Goal: Information Seeking & Learning: Learn about a topic

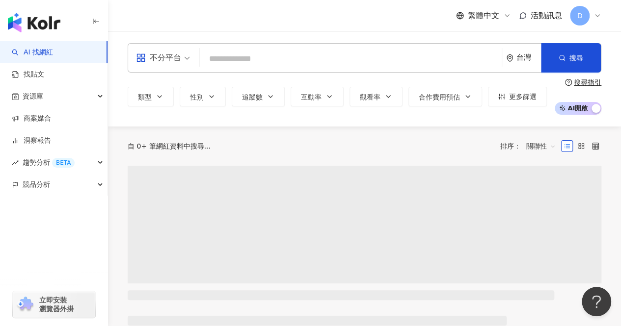
click at [251, 57] on input "search" at bounding box center [351, 59] width 294 height 19
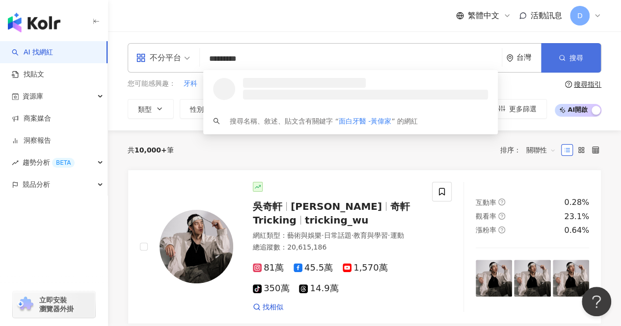
type input "*********"
click at [571, 58] on span "搜尋" at bounding box center [576, 58] width 14 height 8
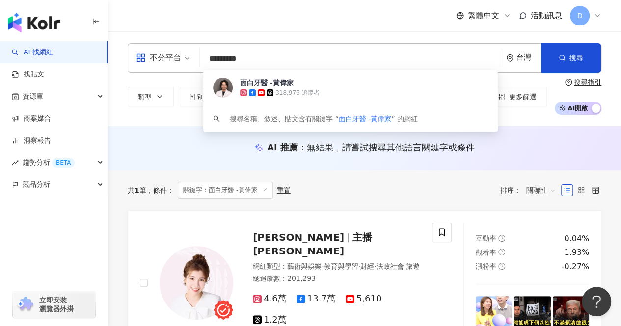
click at [246, 60] on input "*********" at bounding box center [351, 59] width 294 height 19
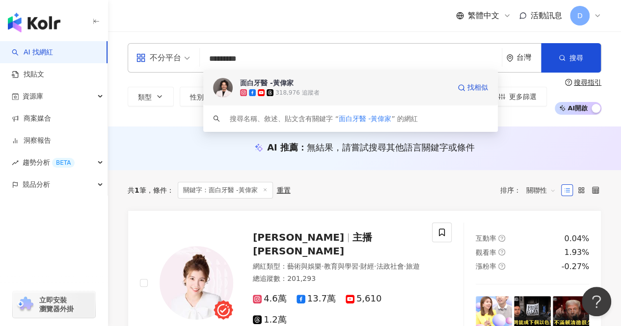
click at [278, 83] on div "面白牙醫 -黃偉家" at bounding box center [266, 83] width 53 height 10
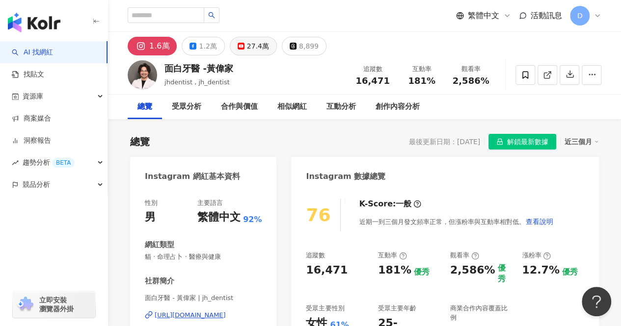
click at [263, 40] on div "27.4萬" at bounding box center [258, 46] width 22 height 14
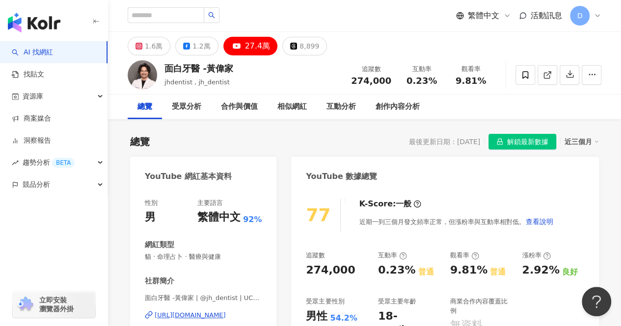
scroll to position [49, 0]
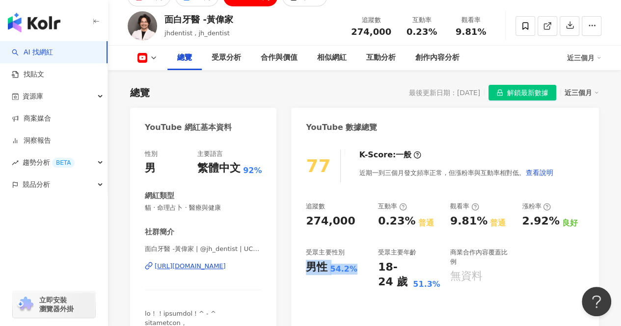
drag, startPoint x: 359, startPoint y: 267, endPoint x: 307, endPoint y: 267, distance: 52.0
click at [307, 267] on div "男性 54.2%" at bounding box center [337, 267] width 62 height 15
copy div "男性 54.2%"
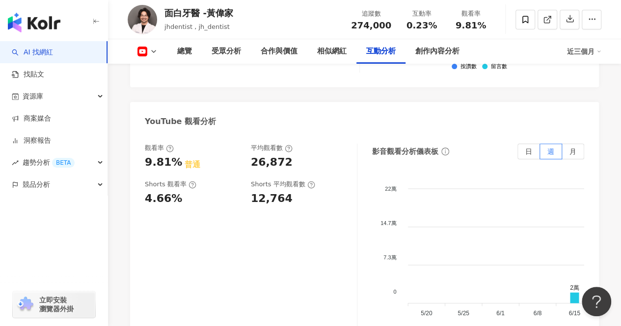
scroll to position [1816, 0]
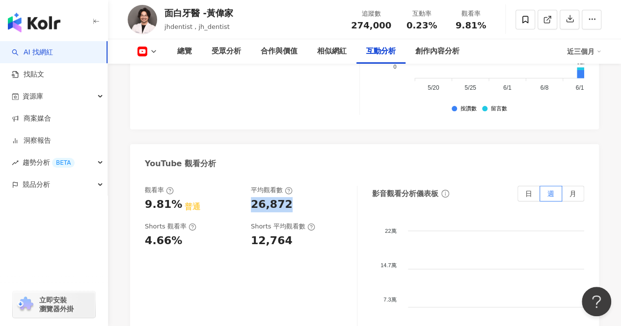
drag, startPoint x: 252, startPoint y: 170, endPoint x: 285, endPoint y: 170, distance: 32.9
click at [285, 197] on div "26,872" at bounding box center [272, 204] width 42 height 15
copy div "26,872"
click at [312, 197] on div "26,872" at bounding box center [299, 204] width 96 height 15
drag, startPoint x: 277, startPoint y: 169, endPoint x: 244, endPoint y: 170, distance: 32.9
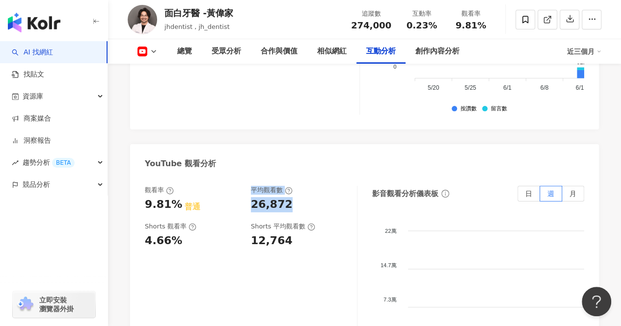
click at [244, 186] on div "觀看率 9.81% 普通 平均觀看數 26,872" at bounding box center [246, 199] width 202 height 26
click at [312, 197] on div "26,872" at bounding box center [299, 204] width 96 height 15
drag, startPoint x: 286, startPoint y: 168, endPoint x: 247, endPoint y: 166, distance: 38.8
click at [247, 186] on div "觀看率 9.81% 普通 平均觀看數 26,872" at bounding box center [246, 199] width 202 height 26
copy div "26,872"
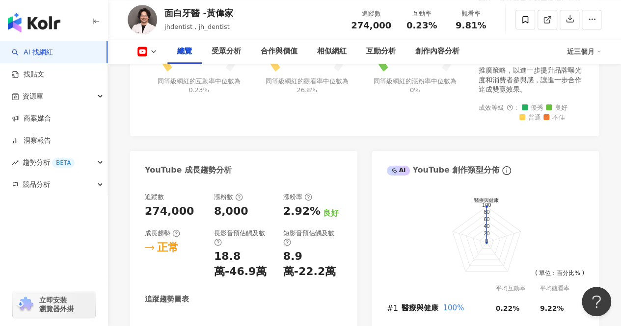
scroll to position [442, 0]
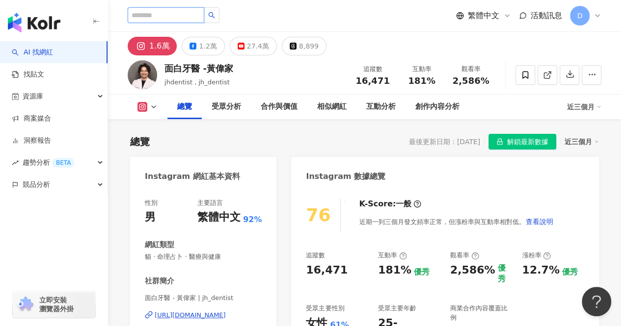
click at [178, 16] on input "search" at bounding box center [166, 15] width 77 height 16
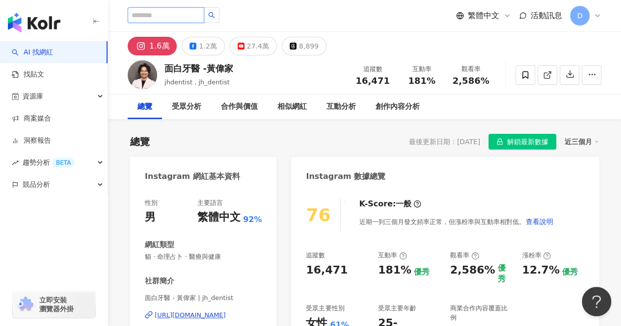
paste input "****"
type input "****"
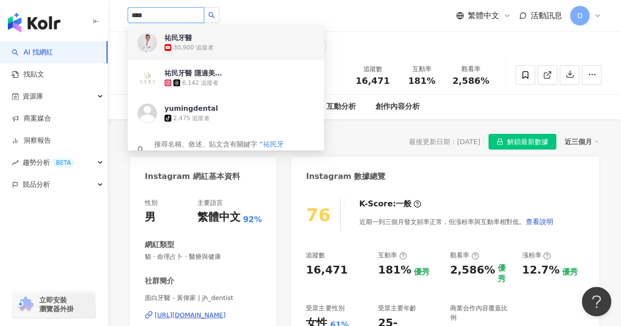
click at [237, 44] on div "30,900 追蹤者" at bounding box center [239, 48] width 150 height 10
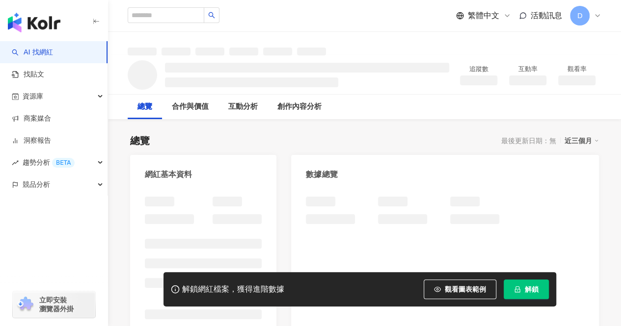
click at [529, 289] on span "解鎖" at bounding box center [532, 290] width 14 height 8
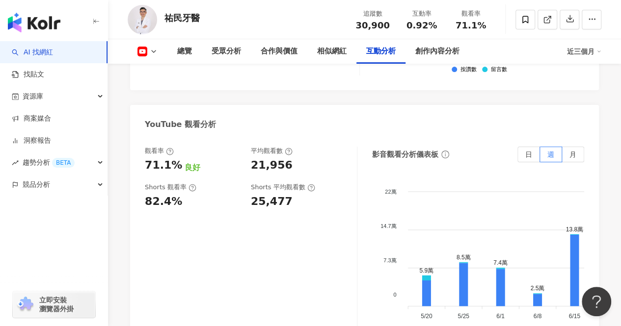
scroll to position [1816, 0]
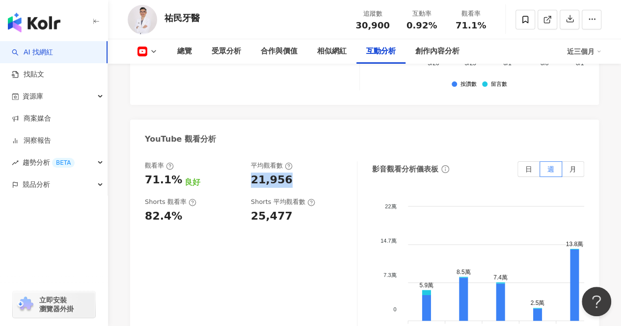
drag, startPoint x: 286, startPoint y: 182, endPoint x: 251, endPoint y: 186, distance: 34.6
click at [251, 186] on div "21,956" at bounding box center [272, 180] width 42 height 15
copy div "21,956"
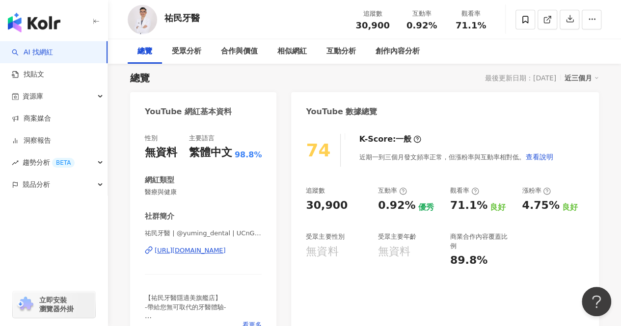
scroll to position [0, 0]
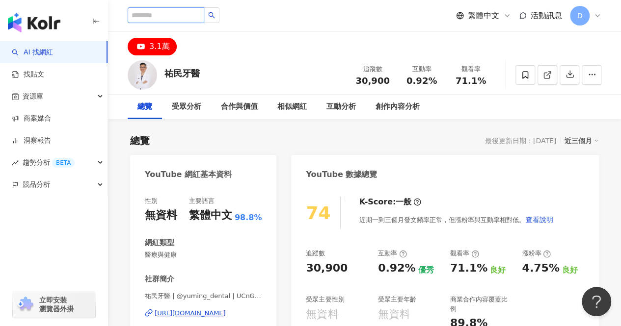
click at [187, 16] on input "search" at bounding box center [166, 15] width 77 height 16
paste input "***"
type input "***"
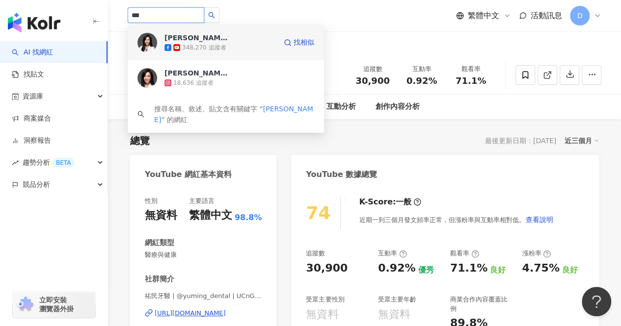
click at [217, 47] on div "348,270 追蹤者" at bounding box center [204, 48] width 44 height 8
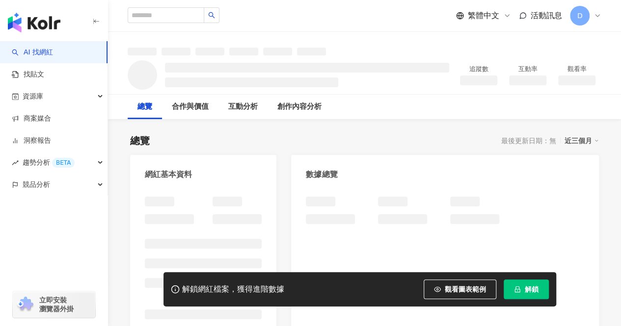
click at [534, 291] on span "解鎖" at bounding box center [532, 290] width 14 height 8
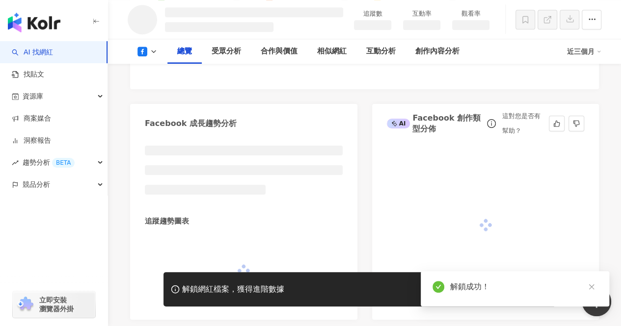
scroll to position [487, 0]
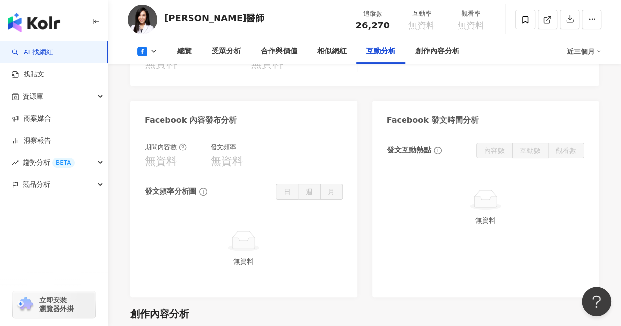
scroll to position [1552, 0]
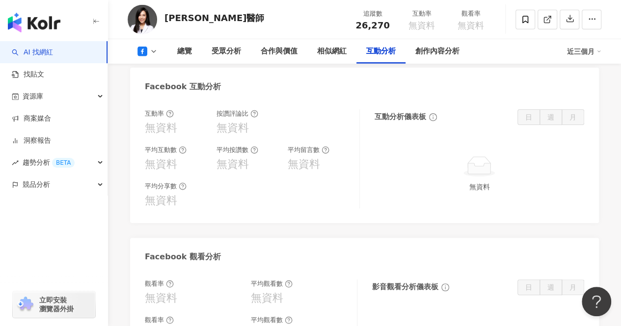
click at [145, 54] on icon at bounding box center [142, 52] width 10 height 10
click at [157, 91] on button "YouTube" at bounding box center [162, 93] width 59 height 14
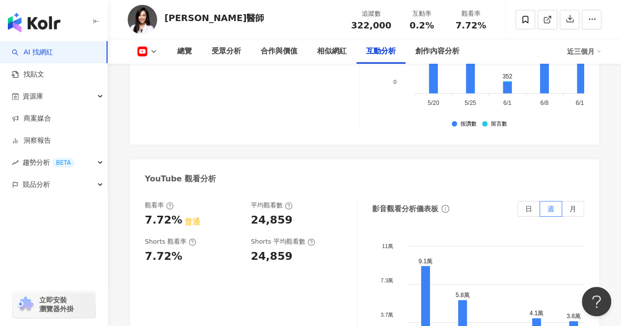
scroll to position [1793, 0]
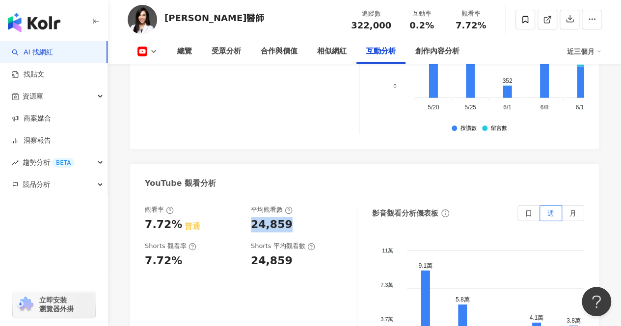
drag, startPoint x: 294, startPoint y: 190, endPoint x: 251, endPoint y: 190, distance: 43.7
click at [251, 217] on div "24,859" at bounding box center [299, 224] width 96 height 15
copy div "24,859"
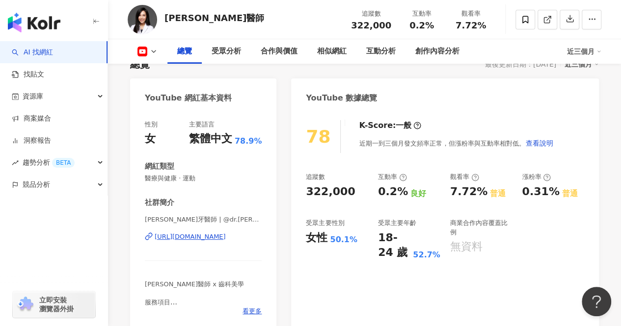
scroll to position [98, 0]
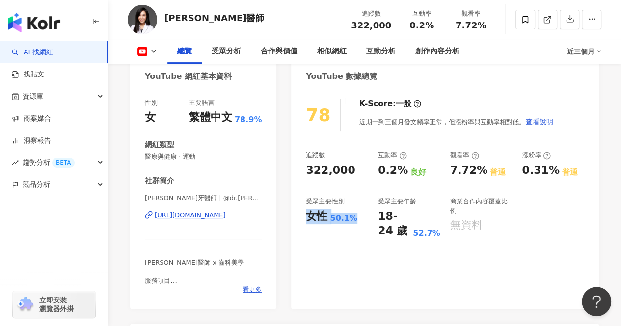
drag, startPoint x: 329, startPoint y: 213, endPoint x: 372, endPoint y: 213, distance: 43.2
click at [372, 213] on div "78 K-Score : 一般 近期一到三個月發文頻率正常，但漲粉率與互動率相對低。 查看說明 追蹤數 322,000 互動率 0.2% 良好 觀看率 7.7…" at bounding box center [445, 199] width 308 height 220
copy div "女性 50.1%"
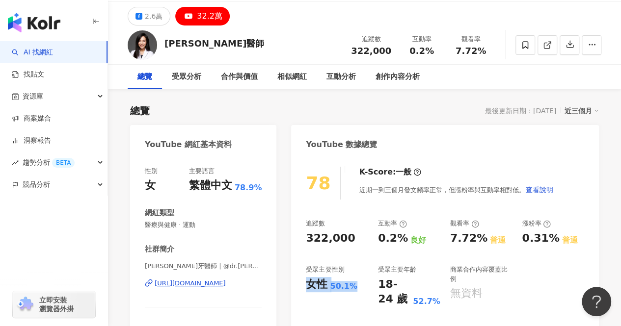
scroll to position [0, 0]
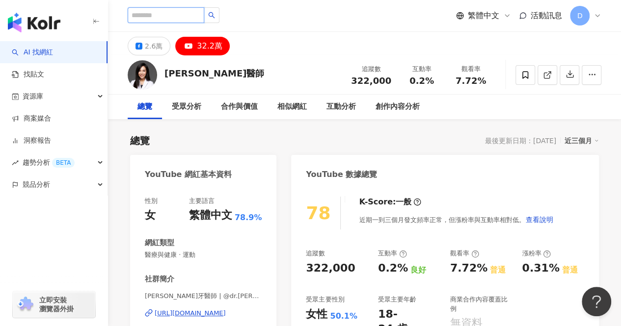
click at [192, 9] on input "search" at bounding box center [166, 15] width 77 height 16
paste input "****"
type input "****"
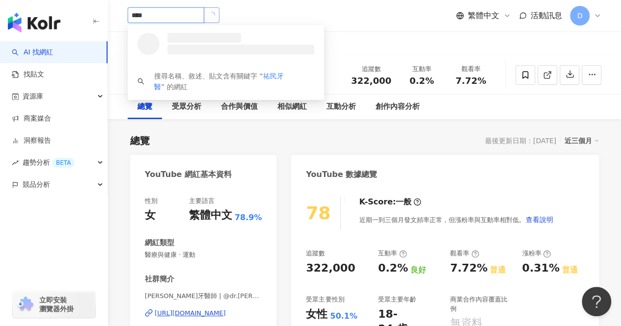
click at [219, 19] on button "button" at bounding box center [212, 15] width 16 height 16
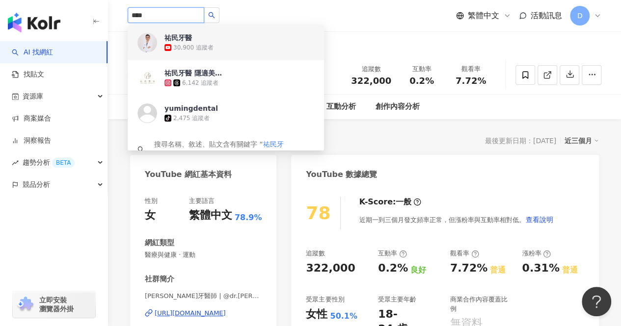
click at [219, 45] on div "30,900 追蹤者" at bounding box center [239, 48] width 150 height 10
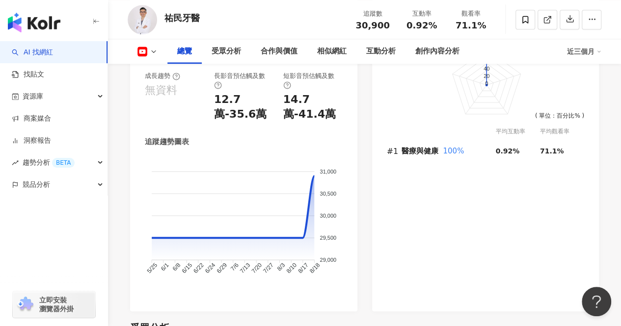
scroll to position [638, 0]
